Goal: Transaction & Acquisition: Obtain resource

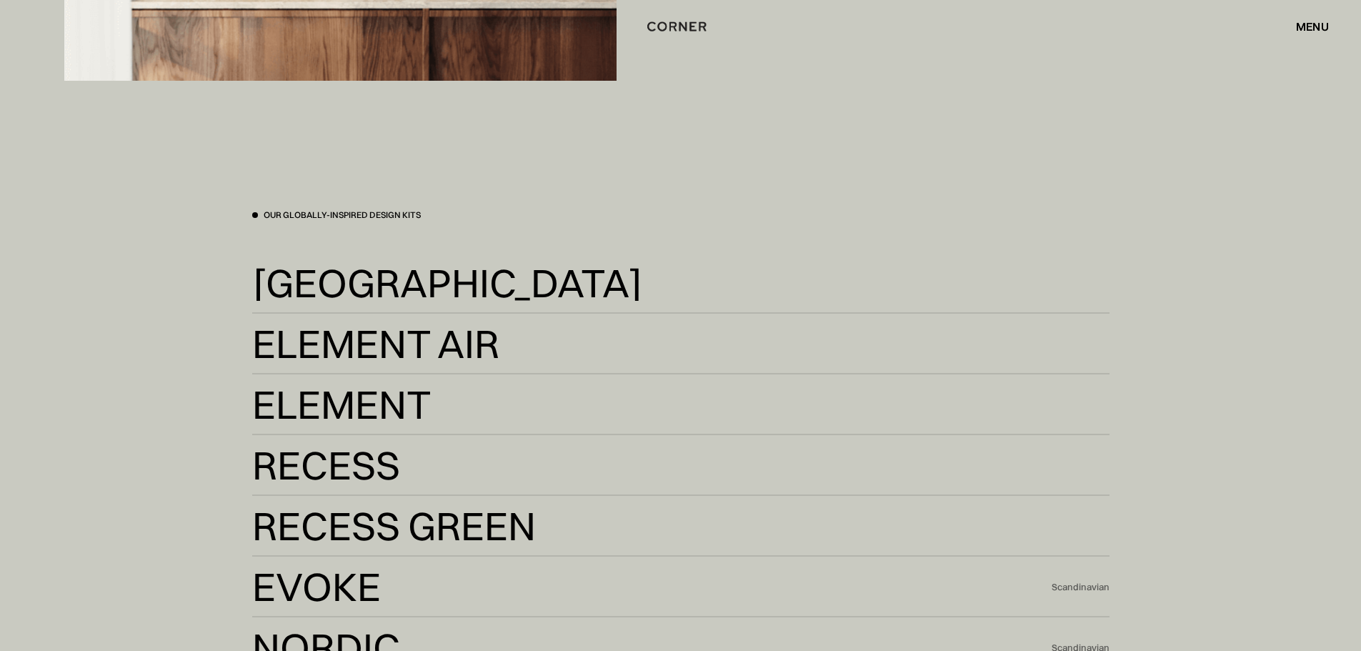
scroll to position [3073, 0]
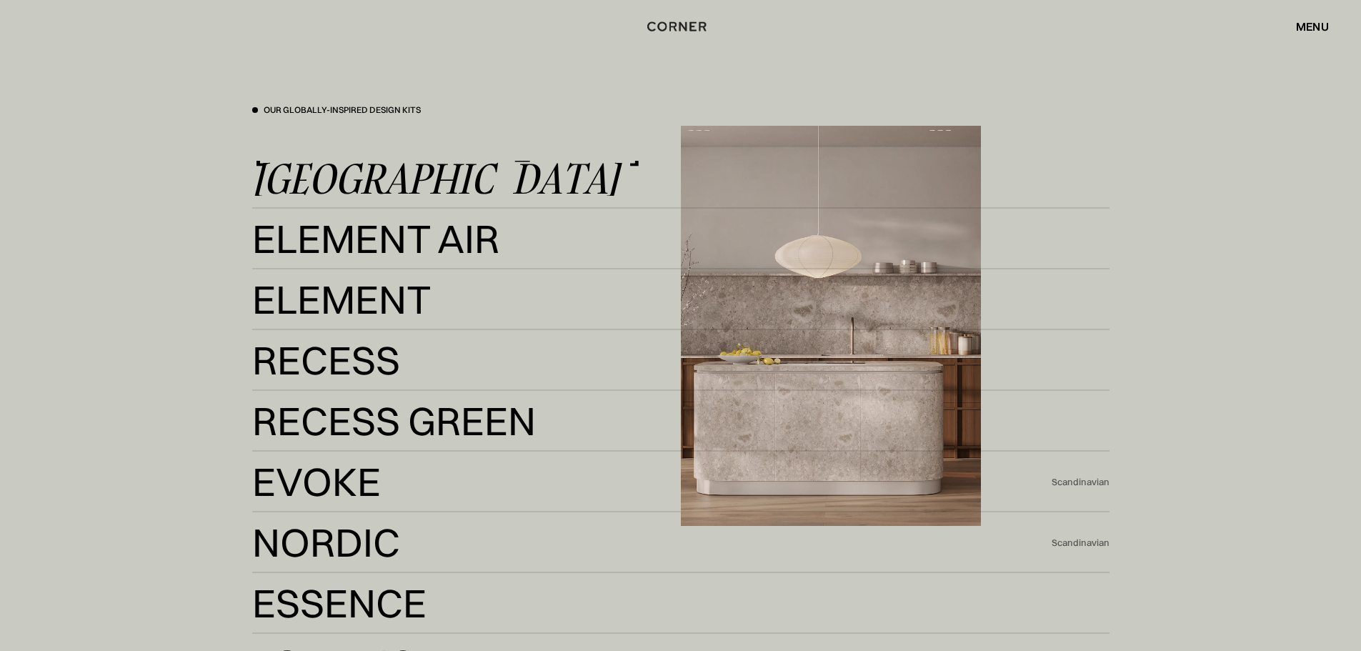
click at [337, 178] on div "Kyoto" at bounding box center [435, 179] width 367 height 34
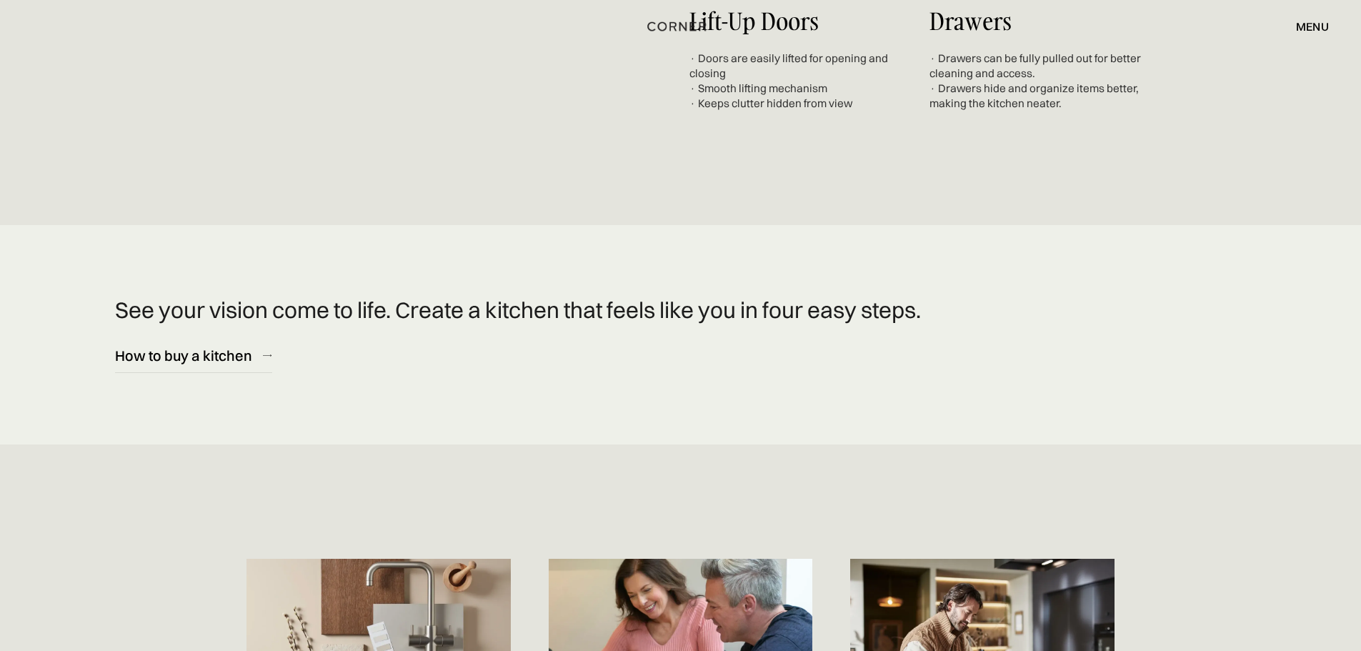
scroll to position [6146, 0]
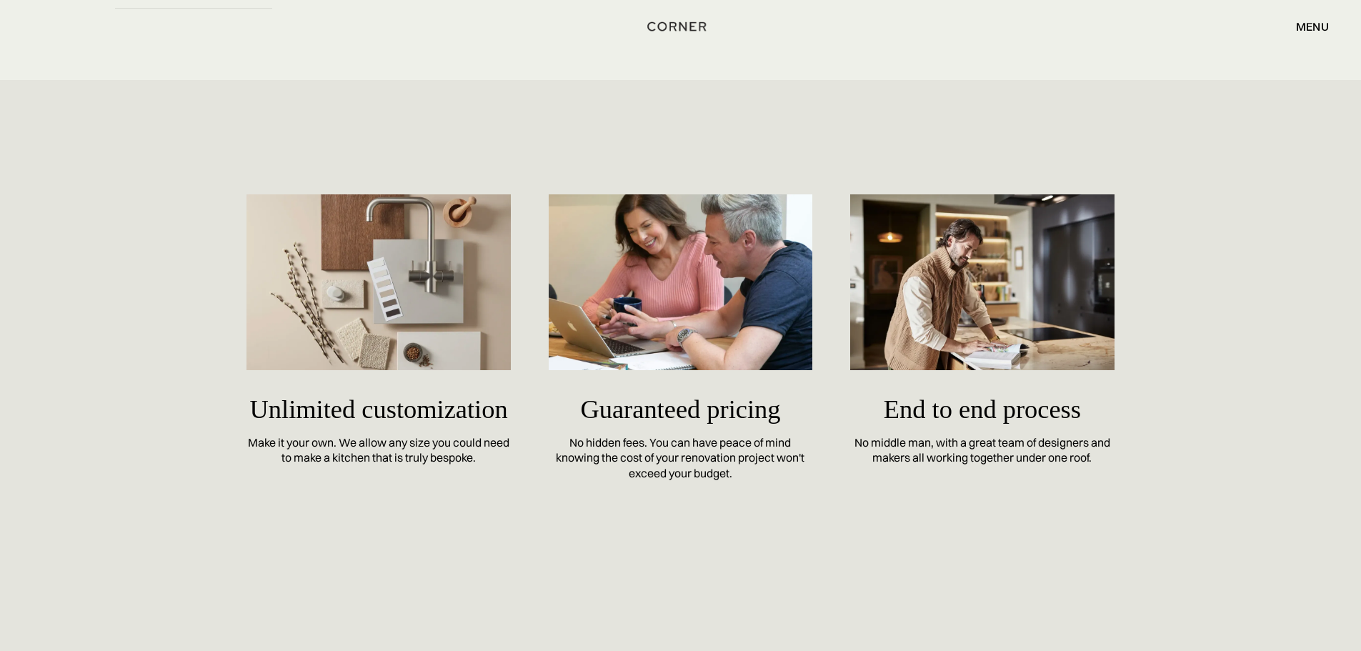
click at [1297, 34] on div "menu close" at bounding box center [1305, 26] width 47 height 24
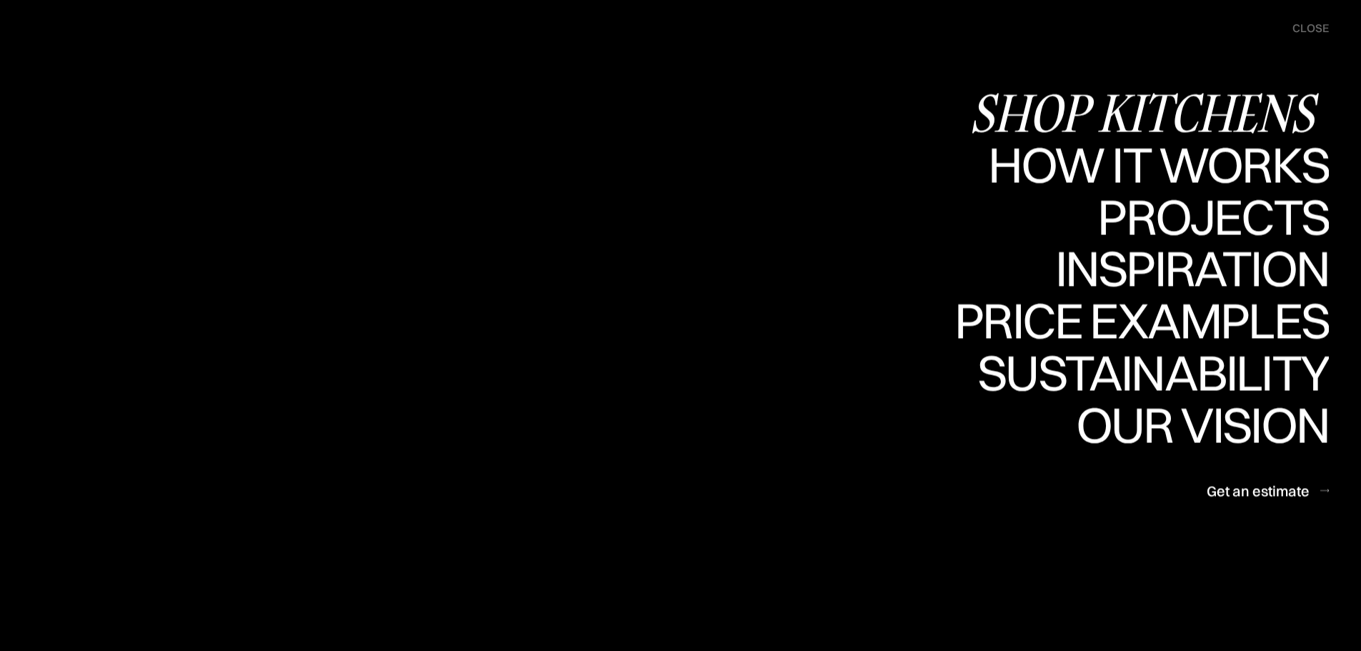
click at [1213, 114] on div "Shop Kitchens" at bounding box center [1149, 112] width 359 height 50
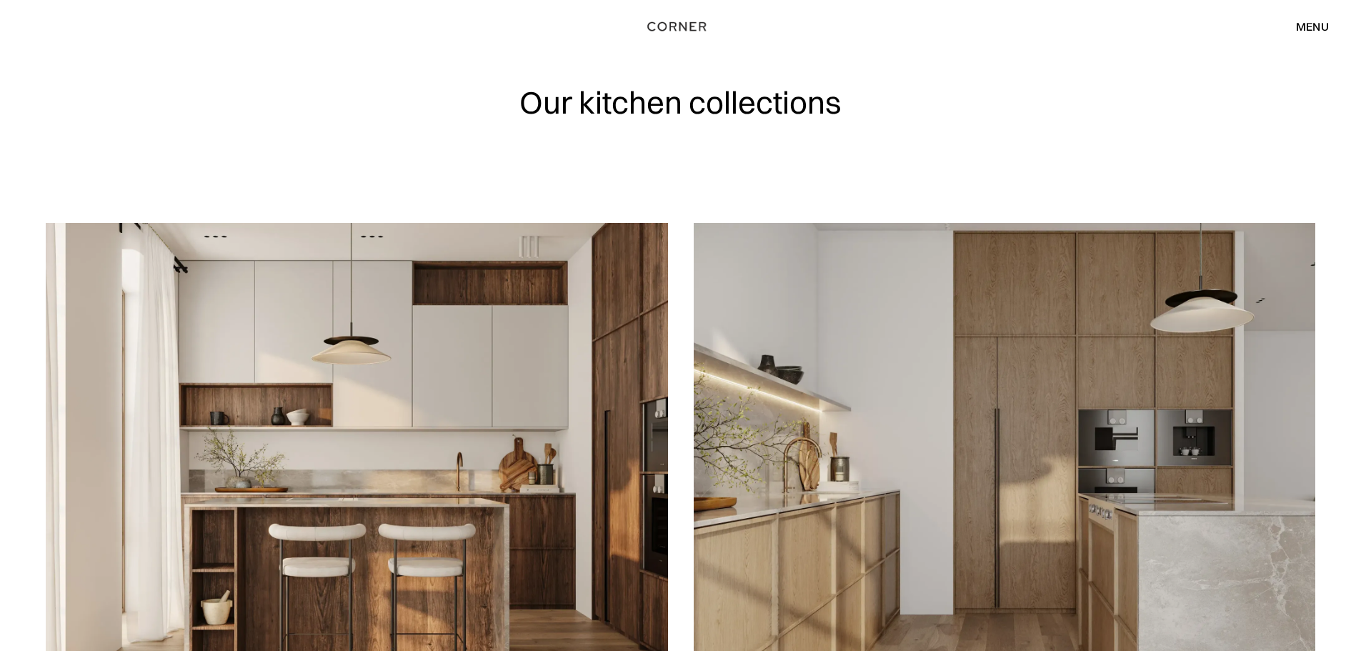
click at [1307, 27] on div "menu" at bounding box center [1312, 26] width 33 height 11
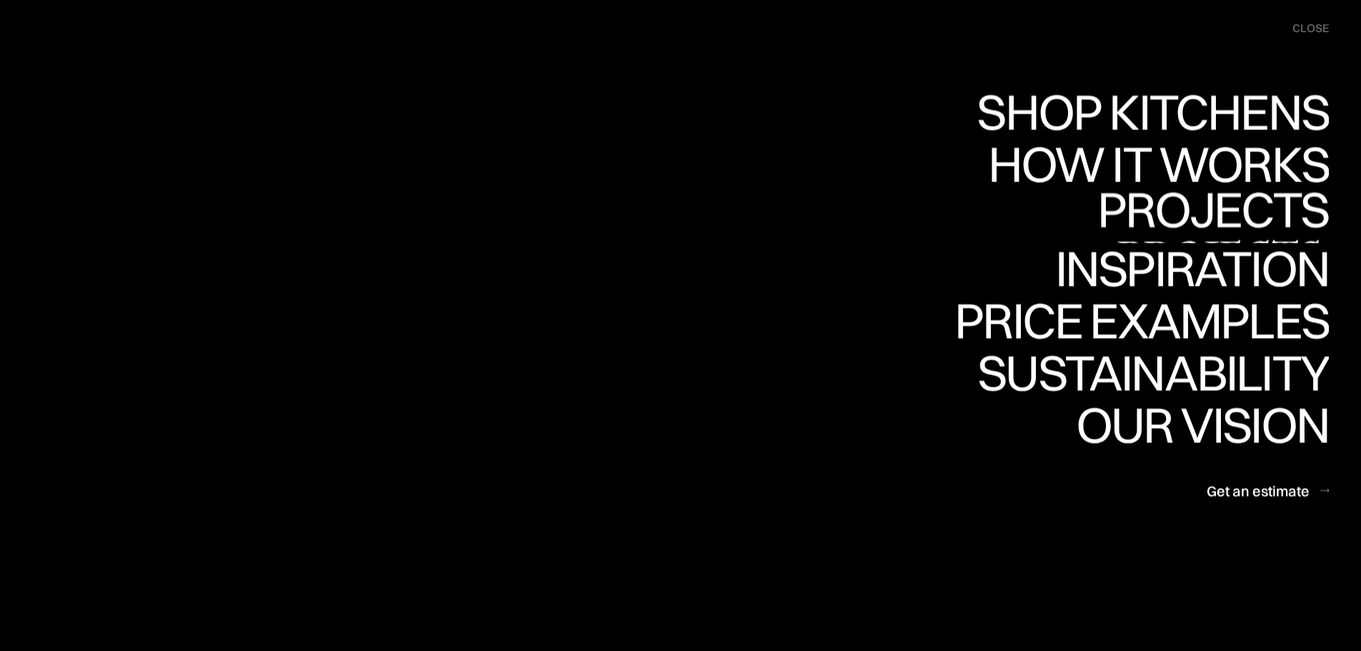
click at [1253, 210] on link "Projects Projects" at bounding box center [1214, 218] width 232 height 52
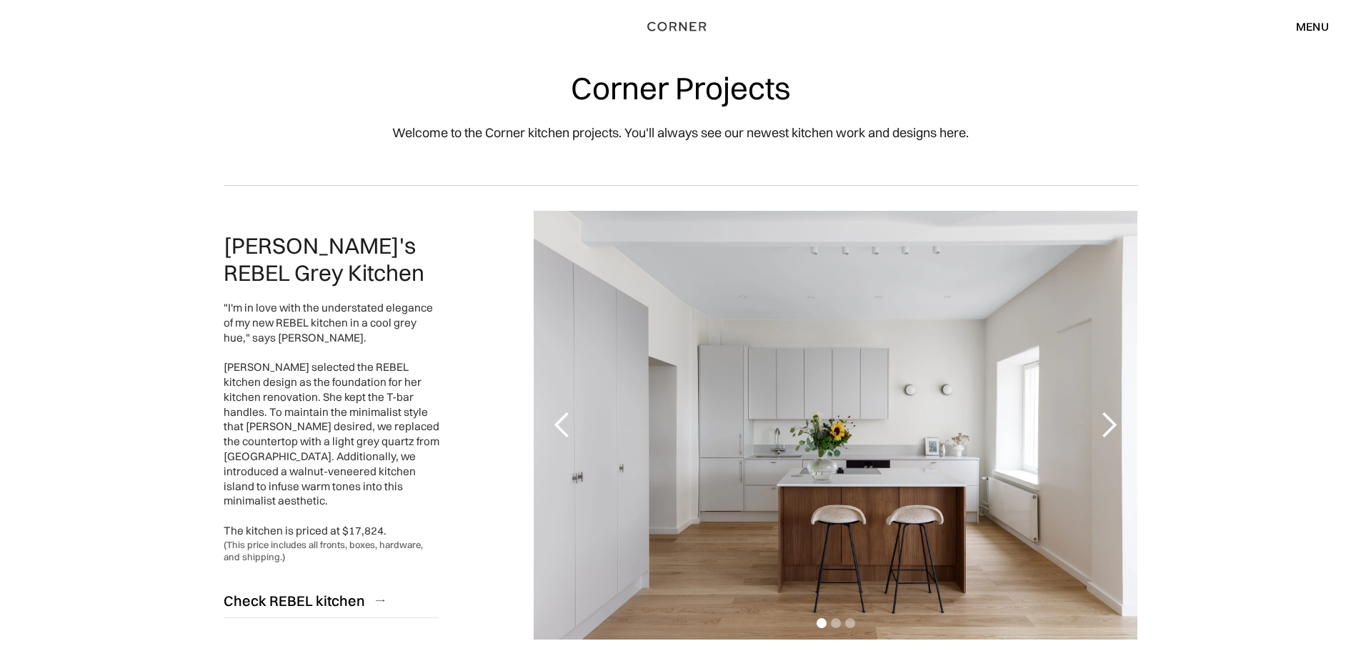
click at [1106, 422] on div "next slide" at bounding box center [1109, 425] width 29 height 29
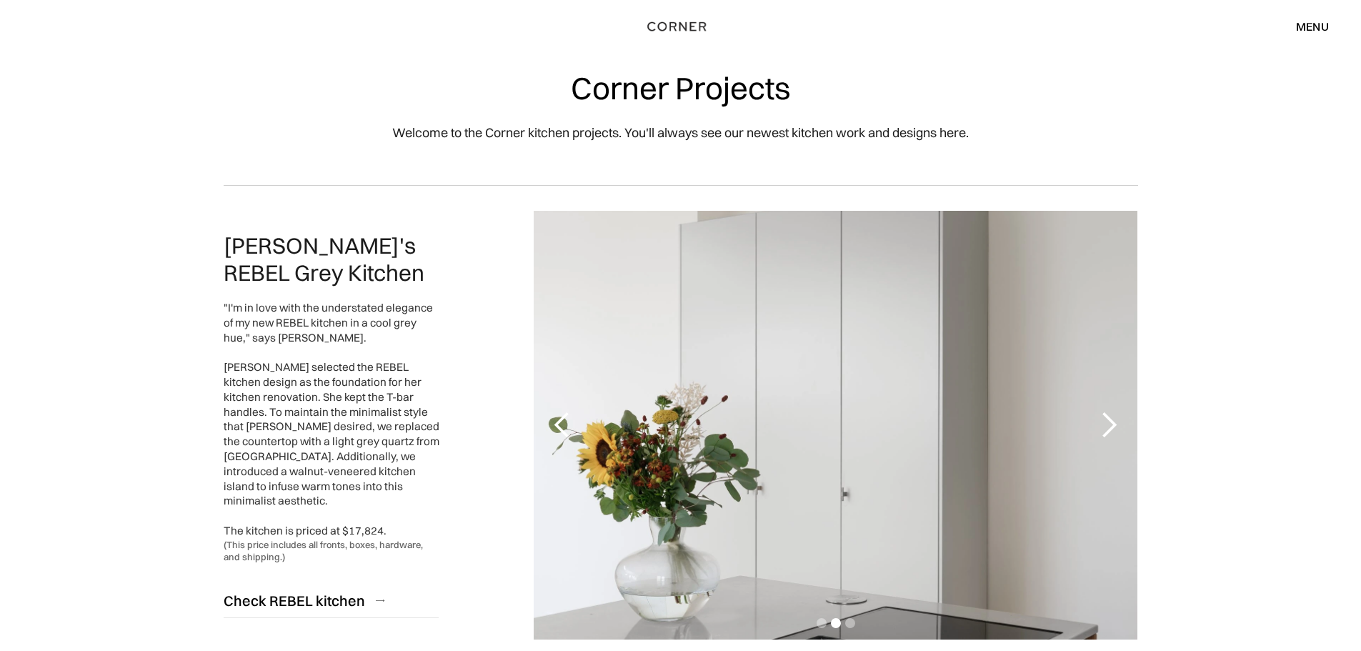
click at [1108, 420] on div "next slide" at bounding box center [1109, 425] width 29 height 29
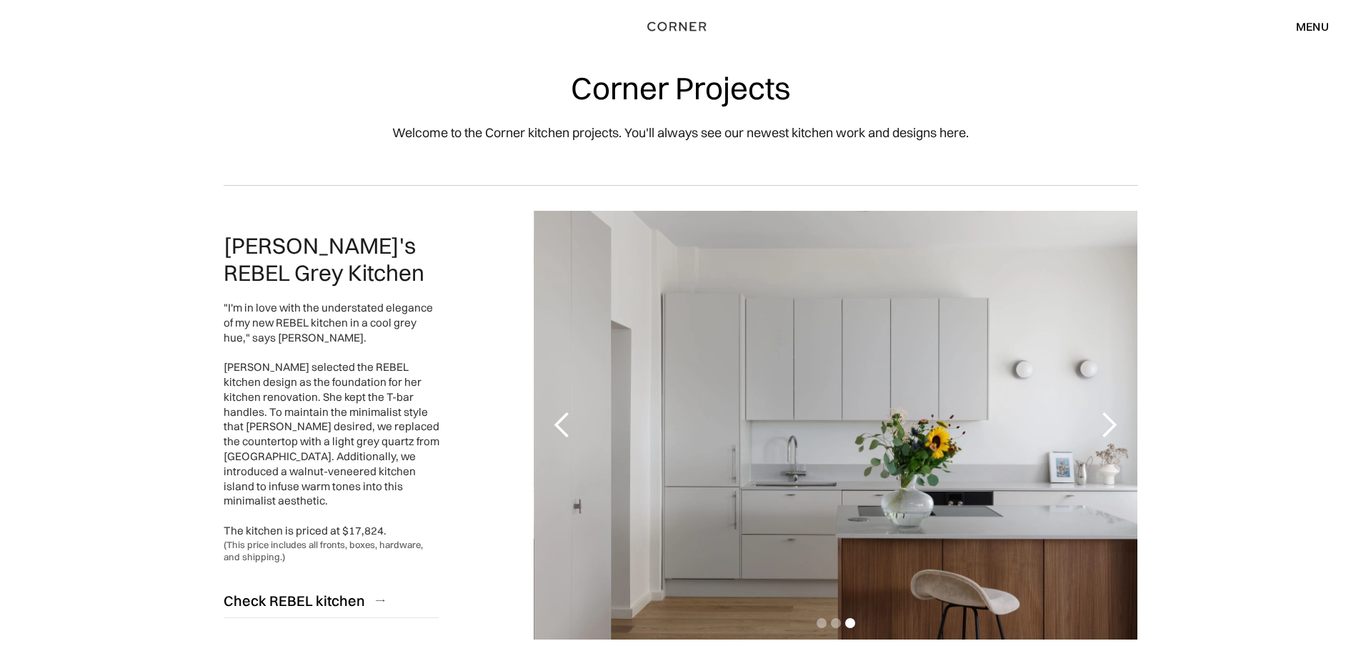
click at [1108, 420] on div "next slide" at bounding box center [1109, 425] width 29 height 29
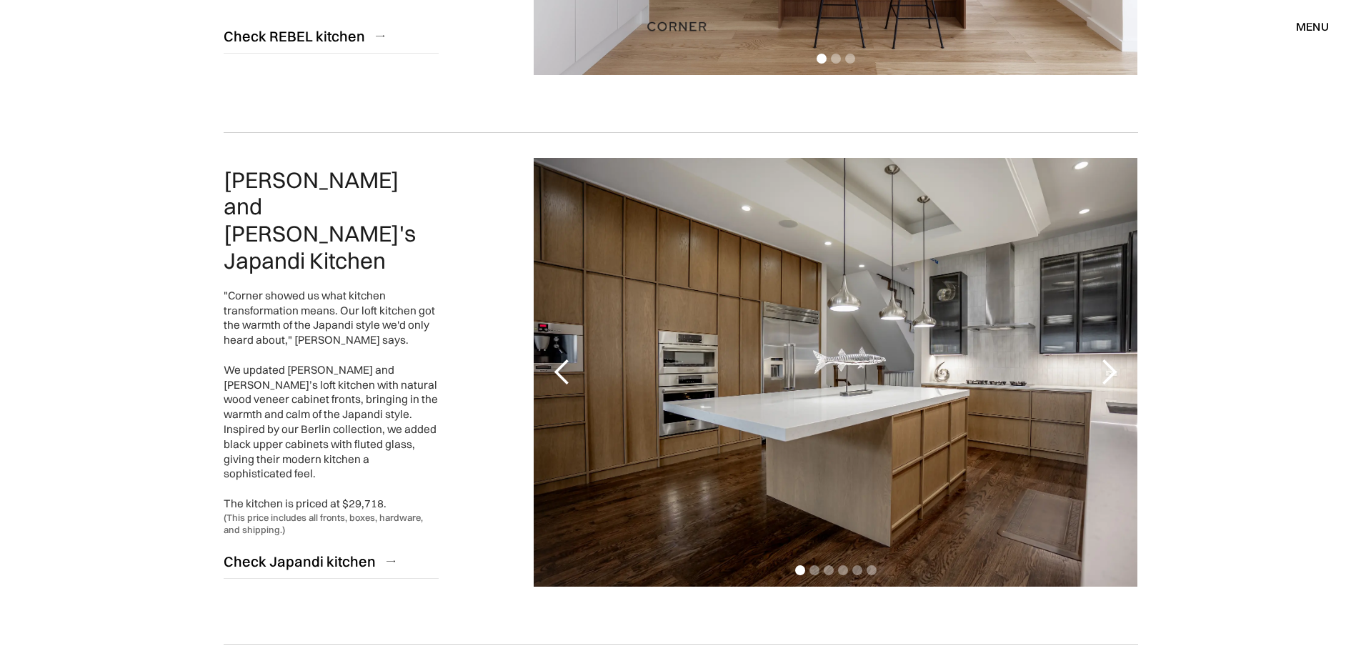
scroll to position [572, 0]
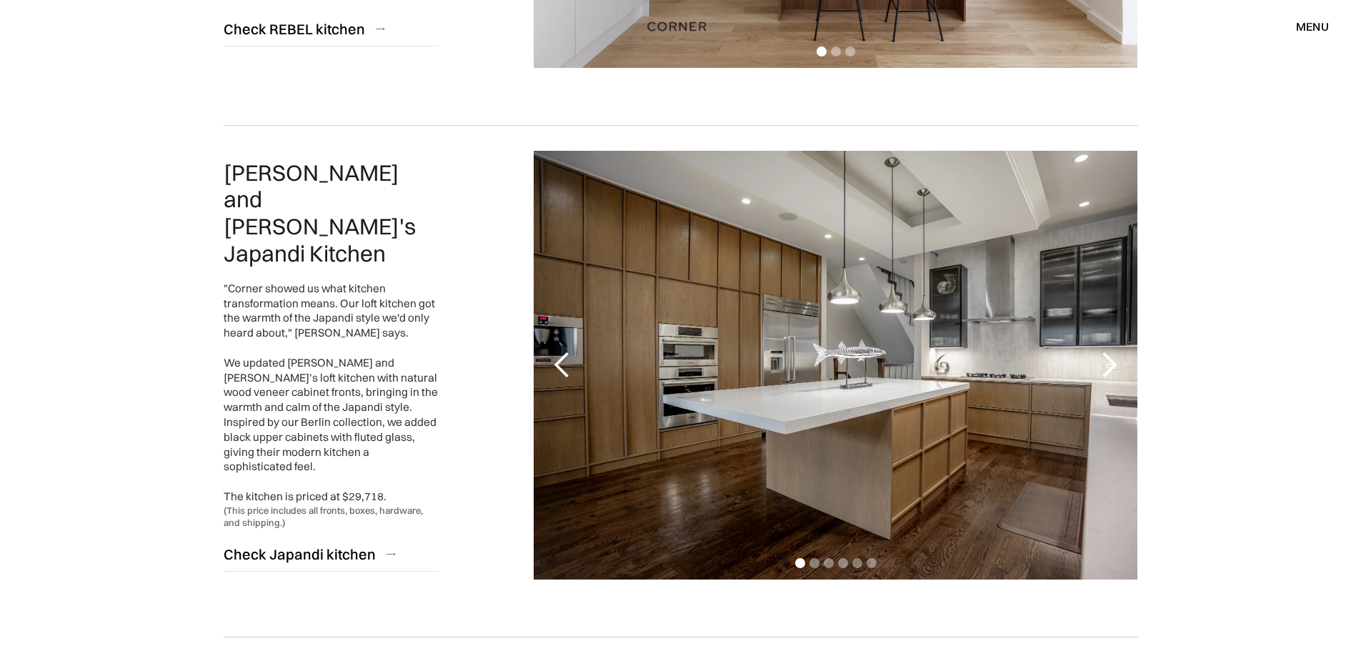
click at [1105, 369] on div "next slide" at bounding box center [1109, 365] width 29 height 29
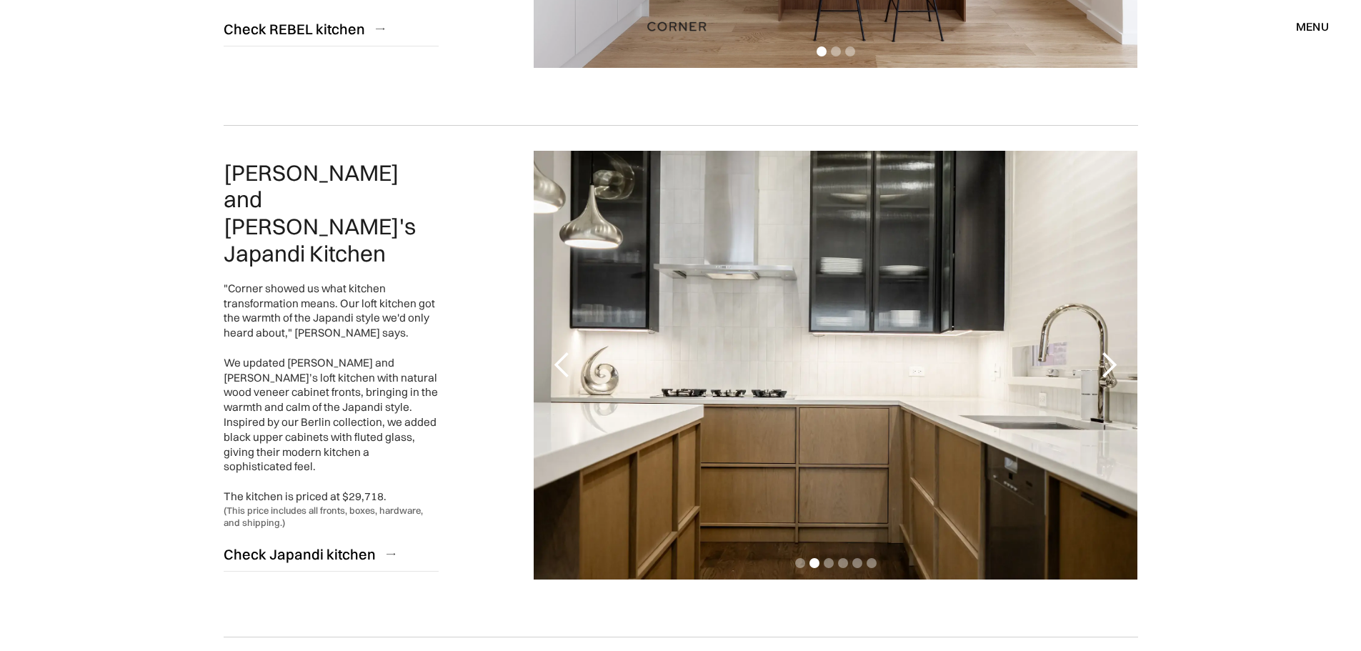
click at [1105, 369] on div "next slide" at bounding box center [1109, 365] width 29 height 29
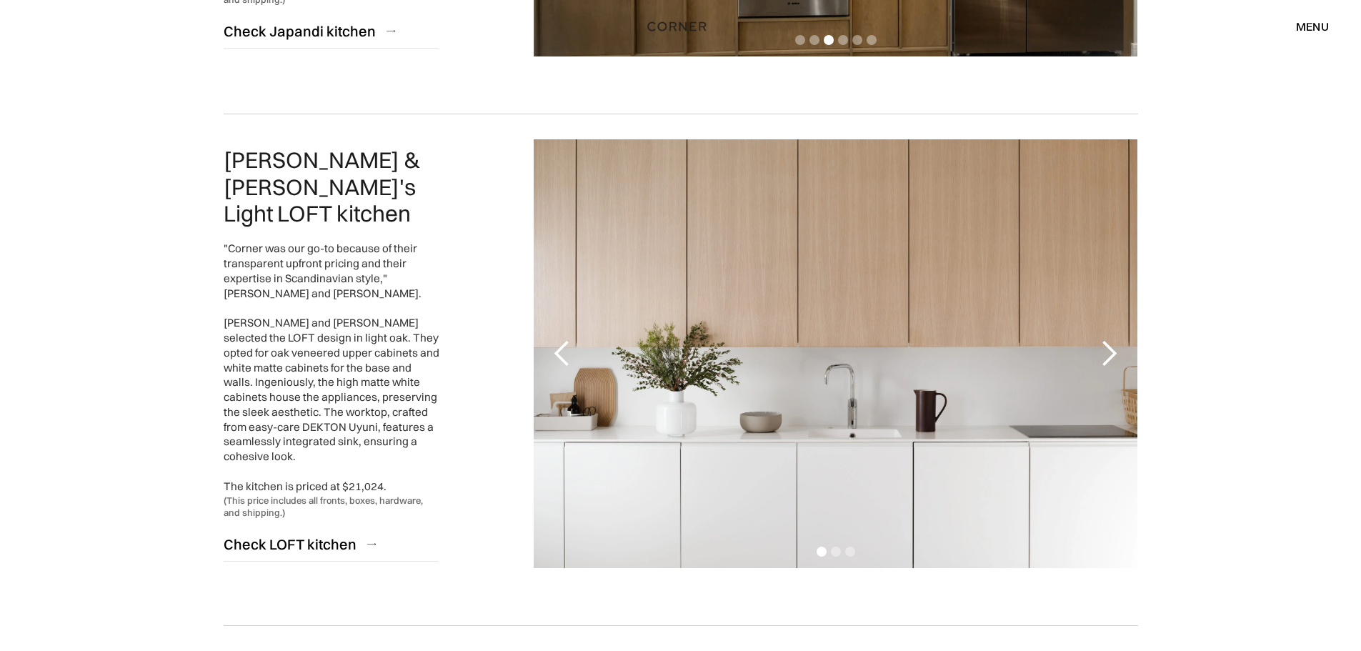
scroll to position [1144, 0]
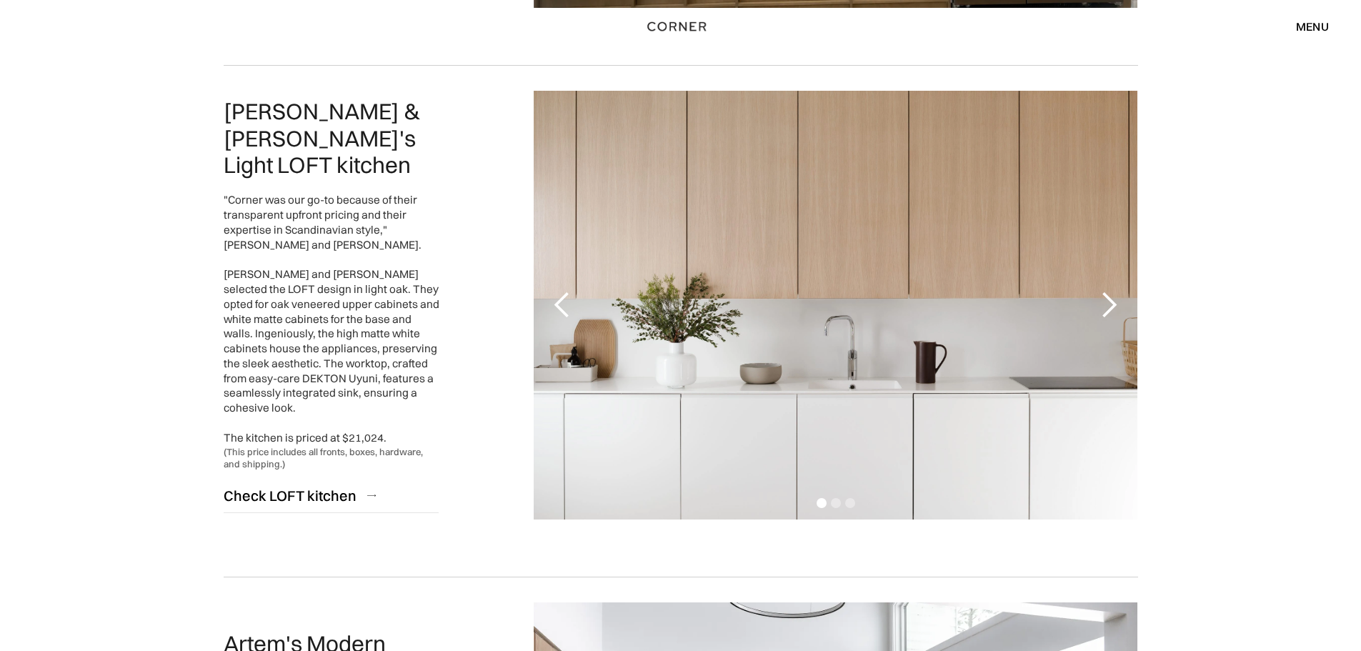
click at [1108, 301] on div "next slide" at bounding box center [1109, 305] width 29 height 29
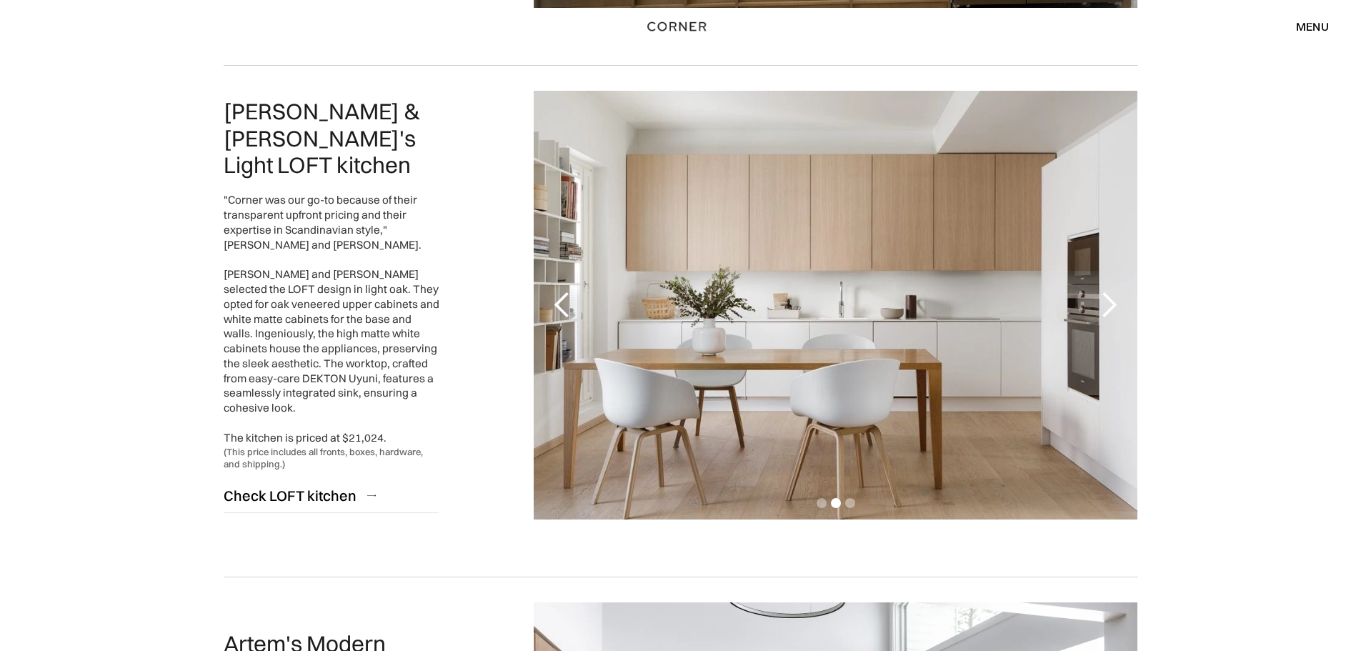
click at [1108, 302] on div "next slide" at bounding box center [1109, 305] width 29 height 29
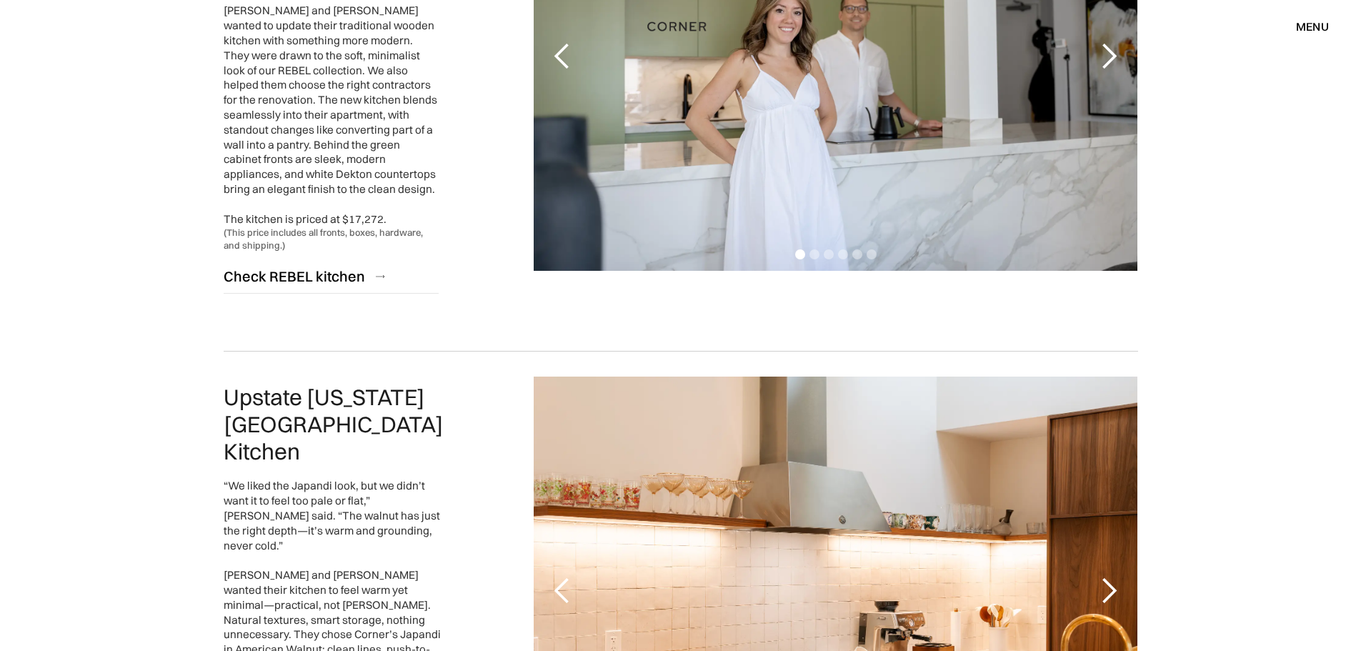
scroll to position [3002, 0]
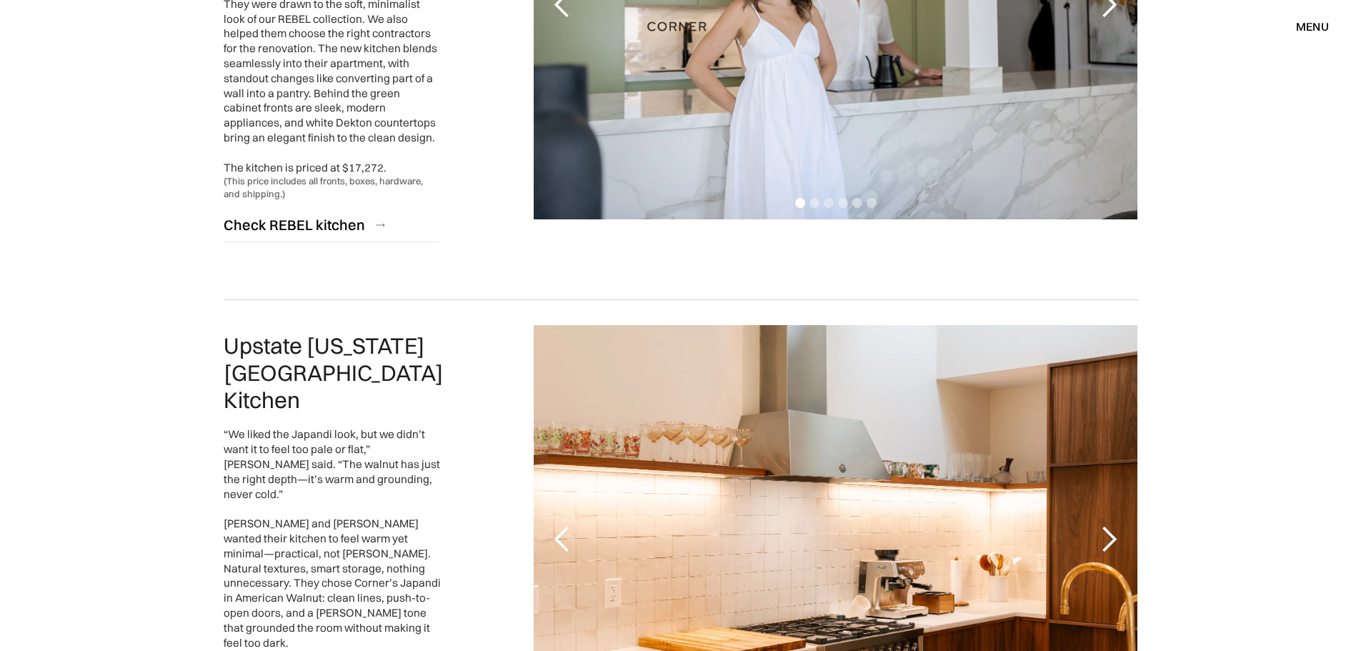
click at [1314, 24] on div "menu" at bounding box center [1312, 26] width 33 height 11
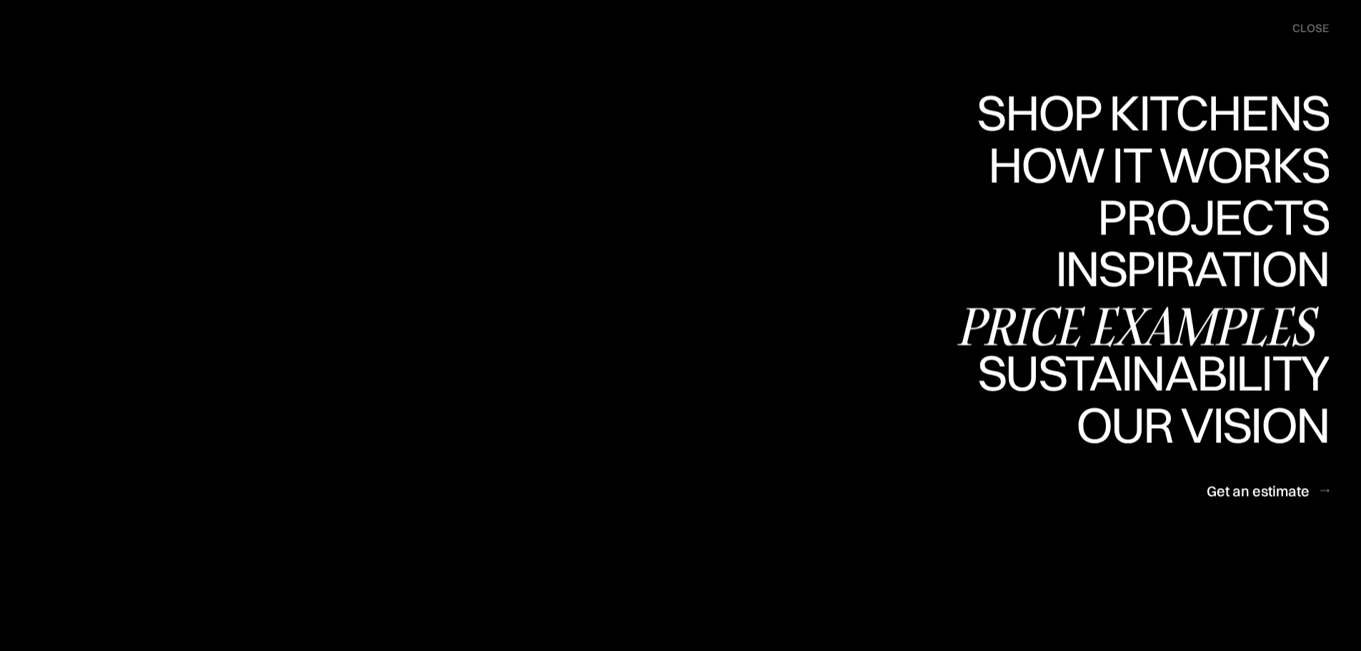
click at [1227, 314] on div "Price examples" at bounding box center [1142, 326] width 374 height 50
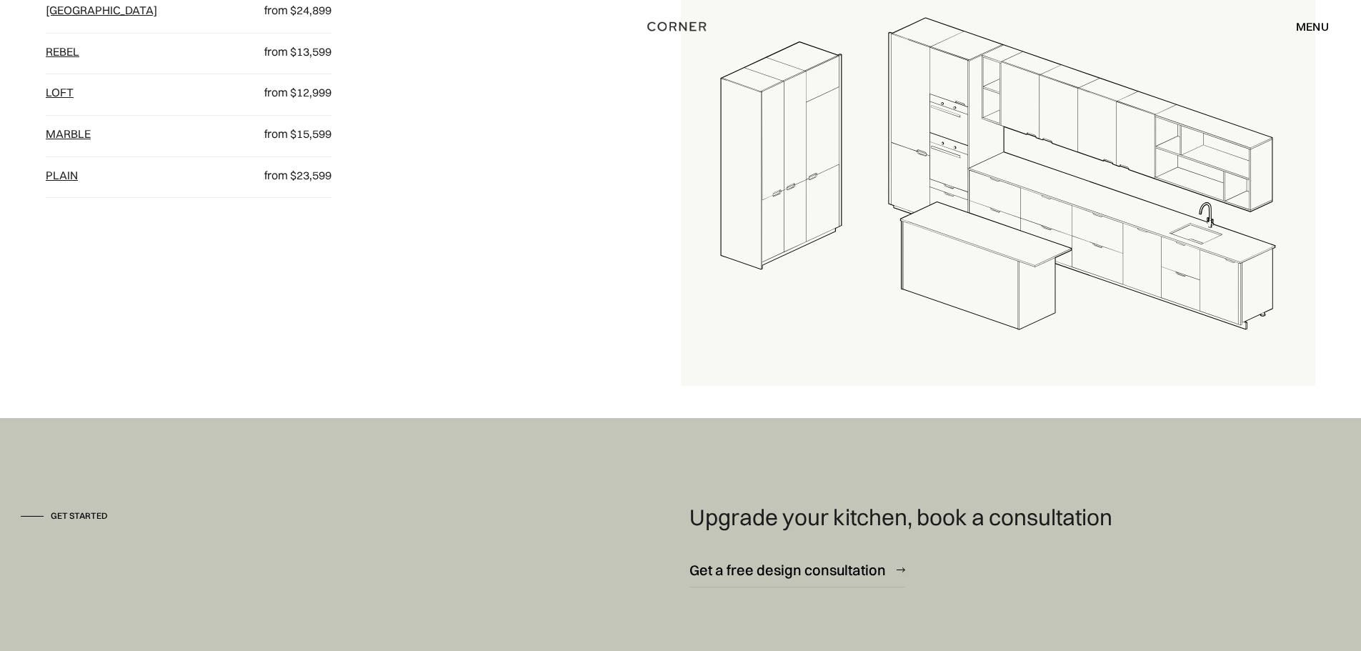
scroll to position [1919, 0]
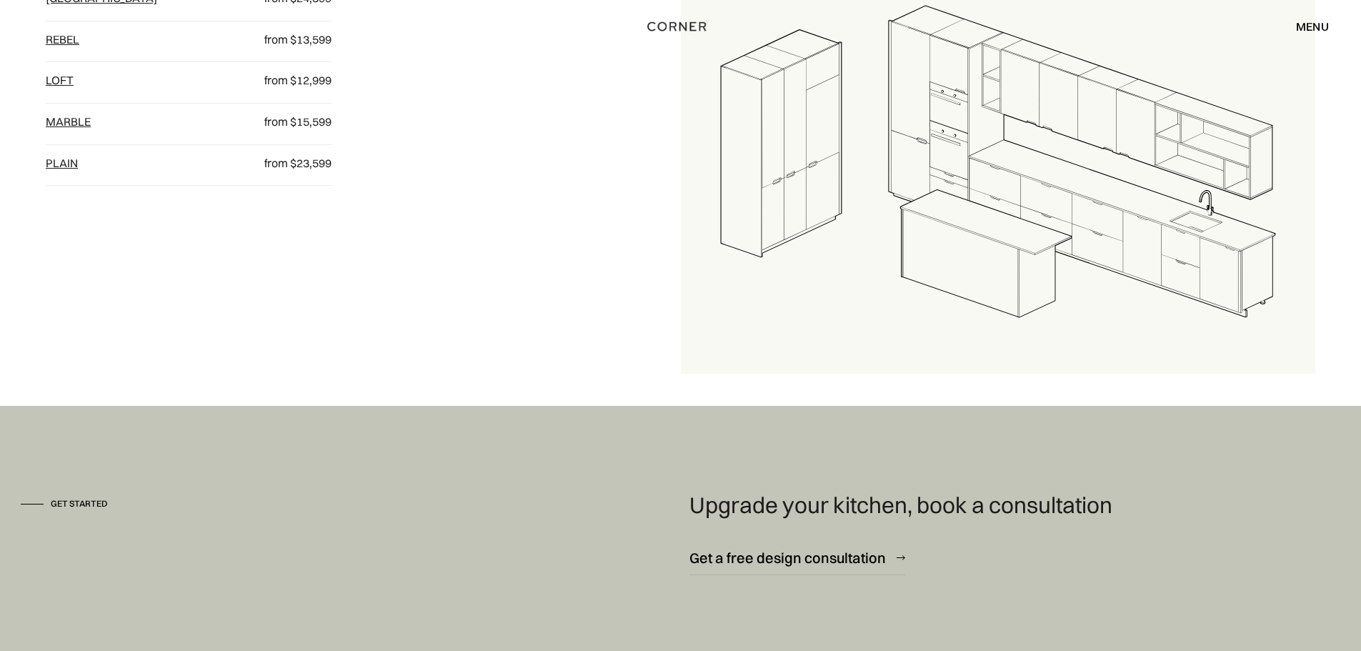
click at [1304, 32] on div "menu" at bounding box center [1312, 26] width 33 height 11
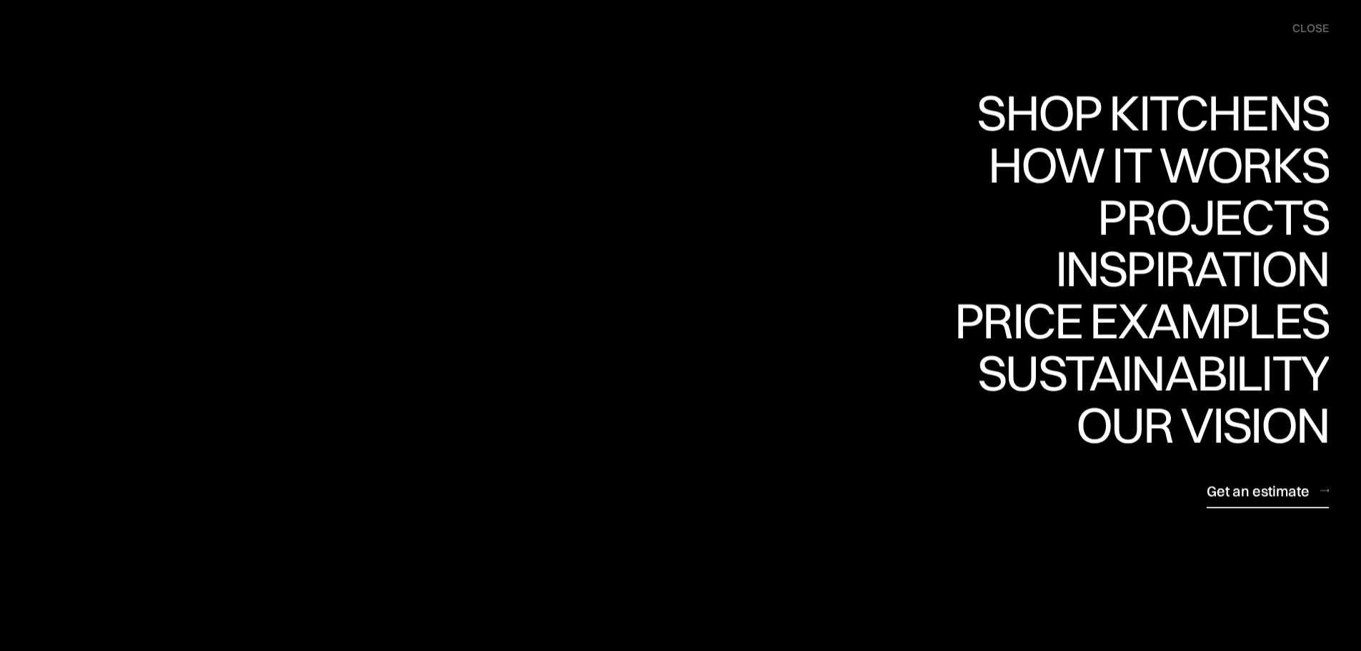
click at [1250, 493] on div "Get an estimate" at bounding box center [1258, 490] width 103 height 19
